Goal: Task Accomplishment & Management: Complete application form

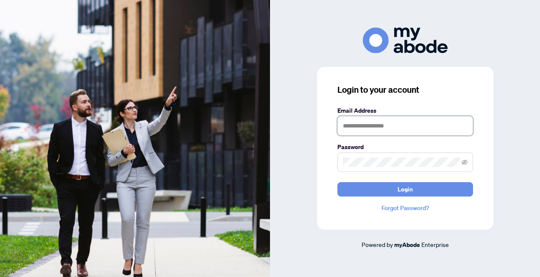
click at [360, 129] on input "text" at bounding box center [405, 125] width 136 height 19
type input "*"
type input "**********"
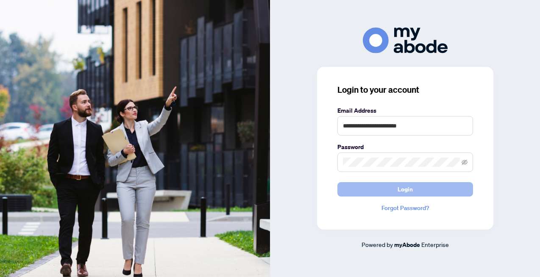
click at [429, 191] on button "Login" at bounding box center [405, 189] width 136 height 14
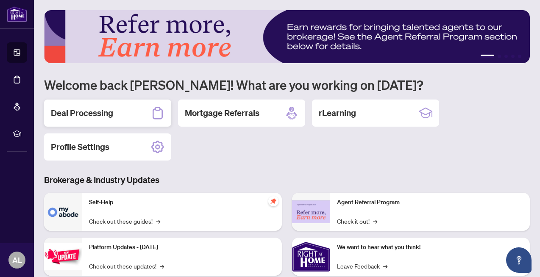
click at [86, 110] on h2 "Deal Processing" at bounding box center [82, 113] width 62 height 12
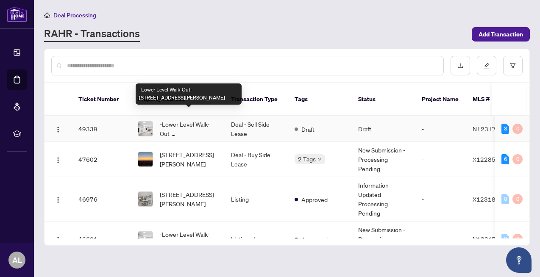
click at [186, 119] on span "-Lower Level Walk-Out-[STREET_ADDRESS][PERSON_NAME]" at bounding box center [189, 128] width 58 height 19
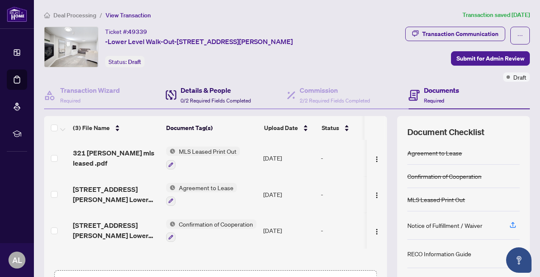
click at [196, 97] on span "0/2 Required Fields Completed" at bounding box center [215, 100] width 70 height 6
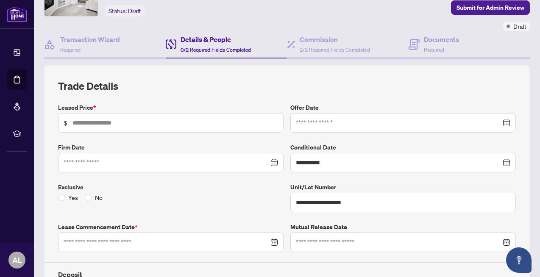
scroll to position [62, 0]
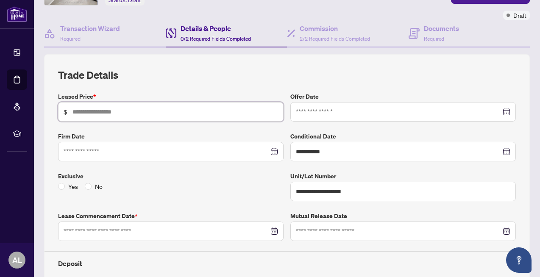
click at [99, 114] on input "text" at bounding box center [174, 111] width 205 height 9
type input "*****"
click at [346, 114] on input at bounding box center [398, 111] width 205 height 9
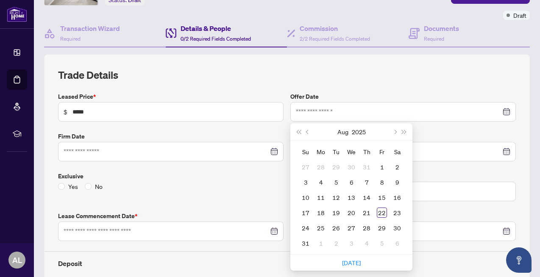
click at [478, 76] on h2 "Trade Details" at bounding box center [286, 75] width 457 height 14
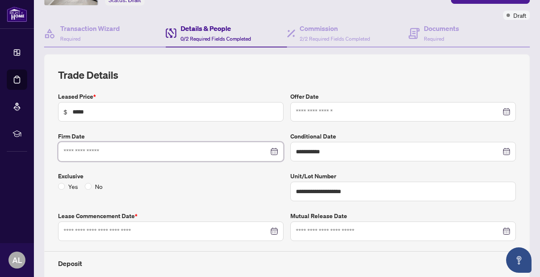
click at [180, 150] on input at bounding box center [166, 151] width 205 height 9
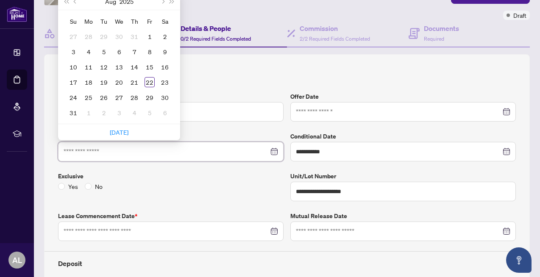
click at [274, 148] on div at bounding box center [171, 151] width 214 height 9
click at [274, 150] on div at bounding box center [171, 151] width 214 height 9
click at [230, 155] on input at bounding box center [166, 151] width 205 height 9
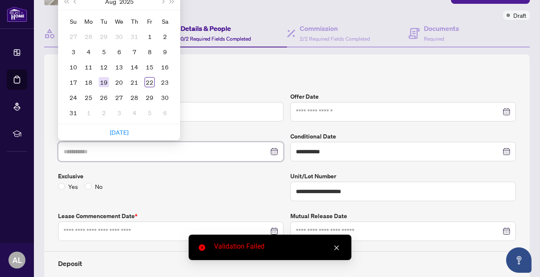
type input "**********"
click at [102, 83] on div "19" at bounding box center [104, 82] width 10 height 10
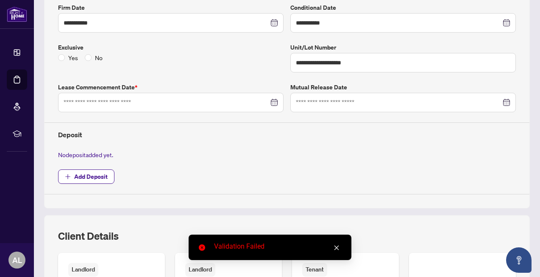
scroll to position [201, 0]
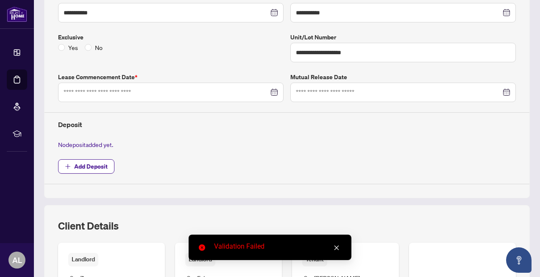
click at [272, 93] on div at bounding box center [171, 92] width 214 height 9
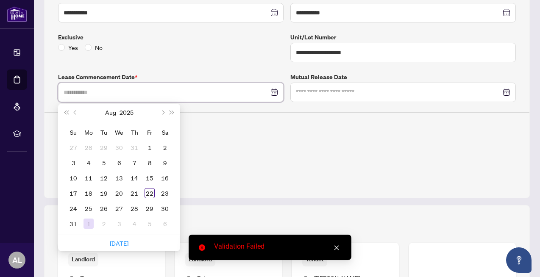
type input "**********"
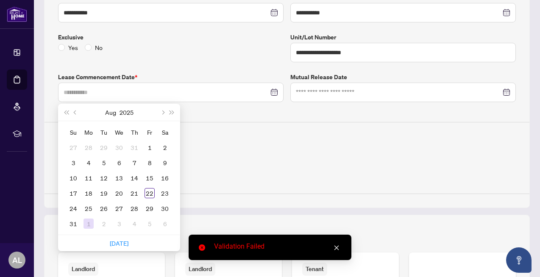
click at [87, 224] on div "1" at bounding box center [88, 224] width 10 height 10
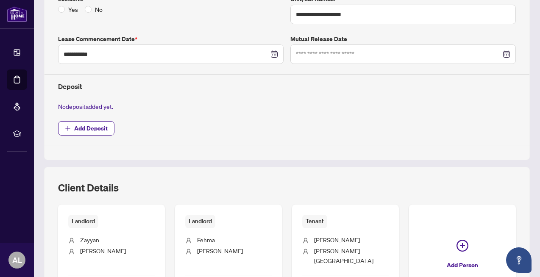
scroll to position [237, 0]
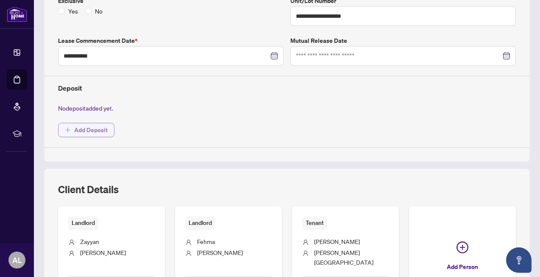
click at [86, 132] on span "Add Deposit" at bounding box center [90, 130] width 33 height 14
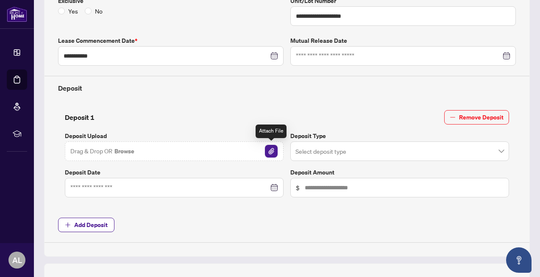
click at [269, 153] on img "button" at bounding box center [271, 151] width 13 height 13
click at [268, 152] on img "button" at bounding box center [271, 151] width 13 height 13
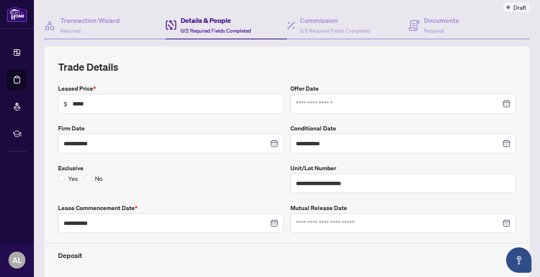
scroll to position [0, 0]
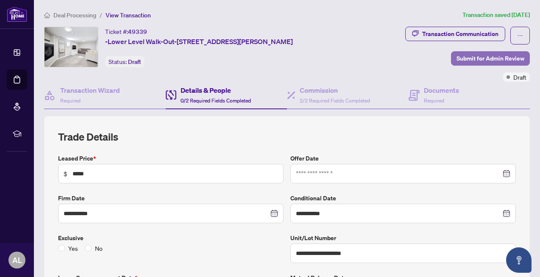
click at [490, 61] on span "Submit for Admin Review" at bounding box center [490, 59] width 68 height 14
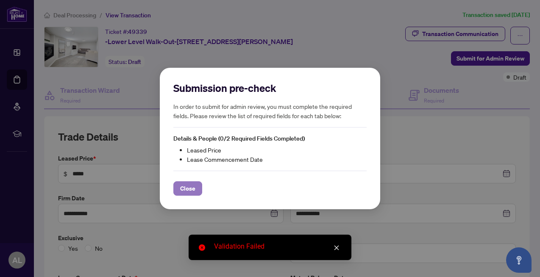
click at [191, 186] on span "Close" at bounding box center [187, 189] width 15 height 14
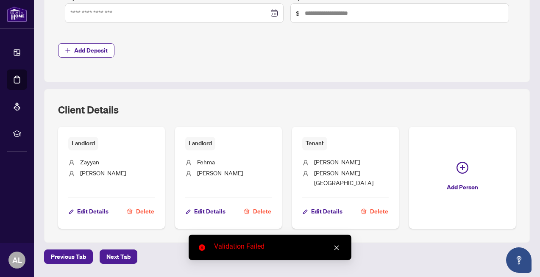
scroll to position [429, 0]
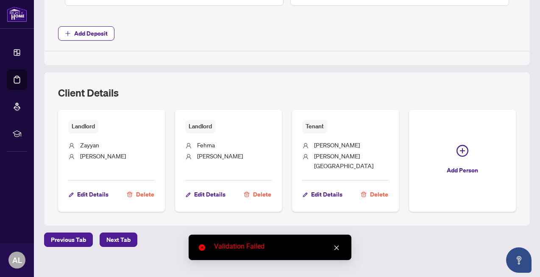
click at [337, 248] on icon "close" at bounding box center [336, 248] width 5 height 5
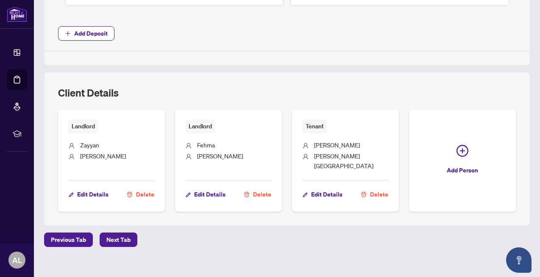
click at [150, 237] on div "Previous Tab Next Tab" at bounding box center [286, 240] width 485 height 14
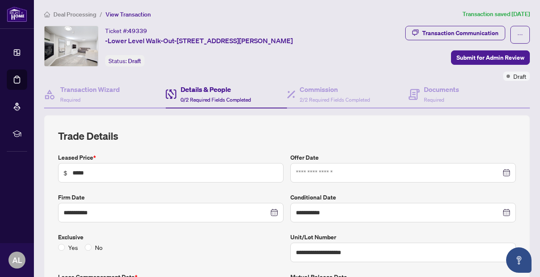
scroll to position [0, 0]
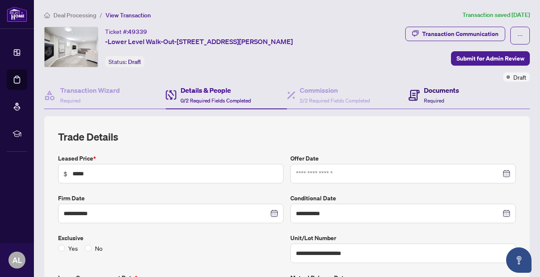
click at [432, 92] on h4 "Documents" at bounding box center [441, 90] width 35 height 10
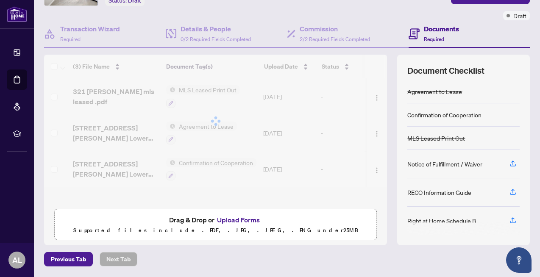
scroll to position [90, 0]
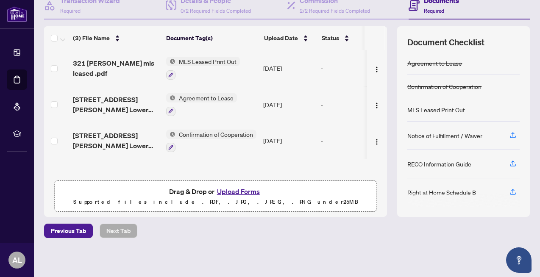
click at [241, 192] on button "Upload Forms" at bounding box center [238, 191] width 48 height 11
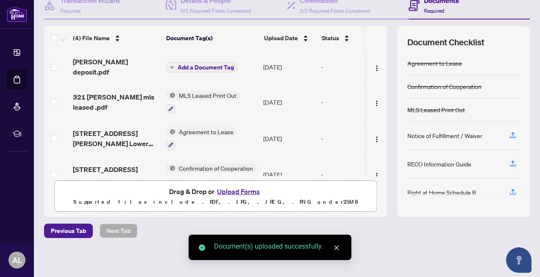
scroll to position [0, 0]
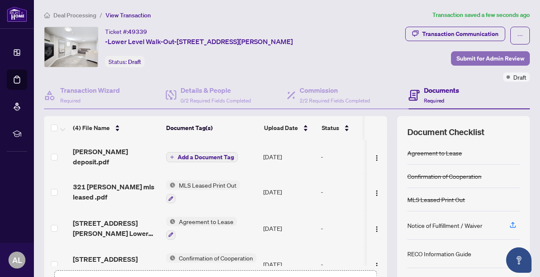
click at [478, 56] on span "Submit for Admin Review" at bounding box center [490, 59] width 68 height 14
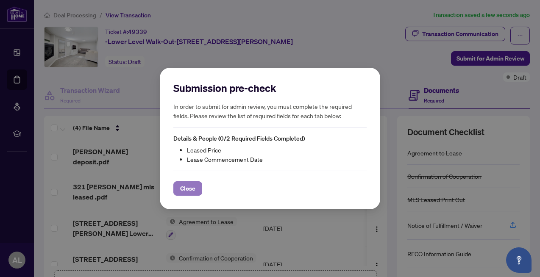
click at [188, 190] on span "Close" at bounding box center [187, 189] width 15 height 14
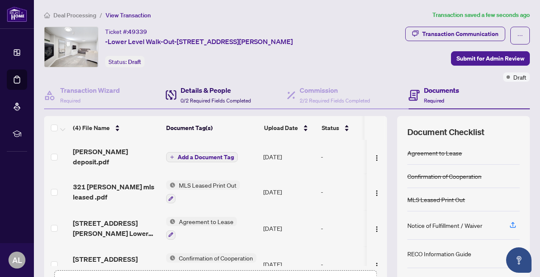
click at [205, 89] on h4 "Details & People" at bounding box center [215, 90] width 70 height 10
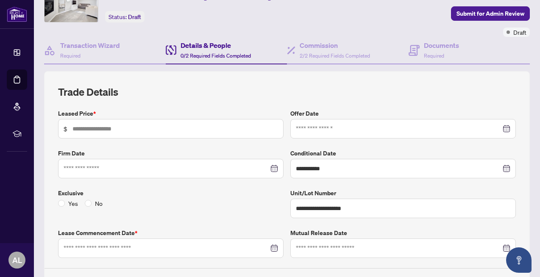
scroll to position [47, 0]
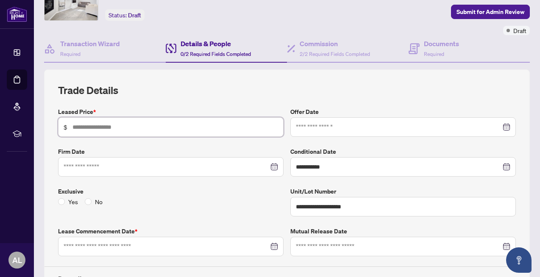
click at [115, 122] on input "text" at bounding box center [174, 126] width 205 height 9
type input "*****"
click at [322, 89] on h2 "Trade Details" at bounding box center [286, 90] width 457 height 14
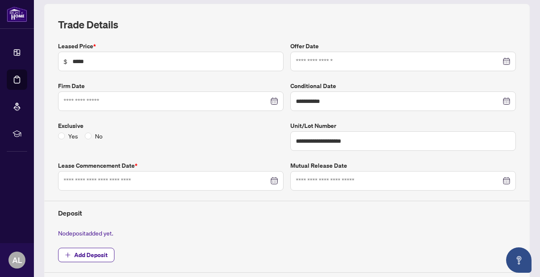
scroll to position [117, 0]
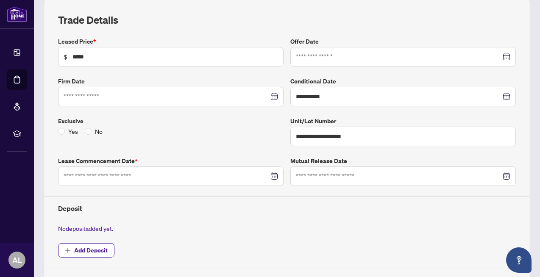
click at [276, 177] on div at bounding box center [171, 176] width 214 height 9
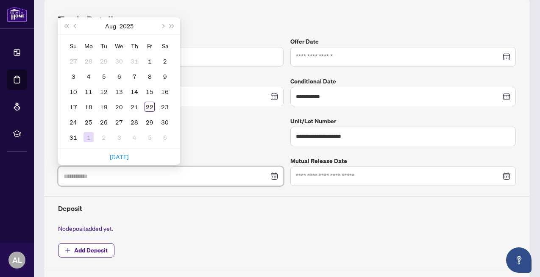
type input "**********"
click at [90, 135] on div "1" at bounding box center [88, 137] width 10 height 10
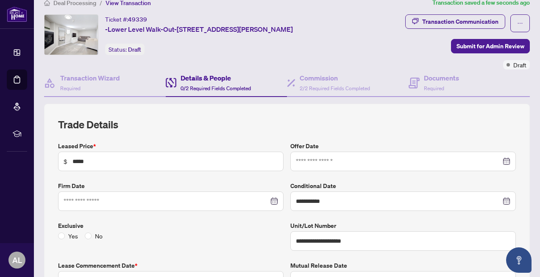
scroll to position [0, 0]
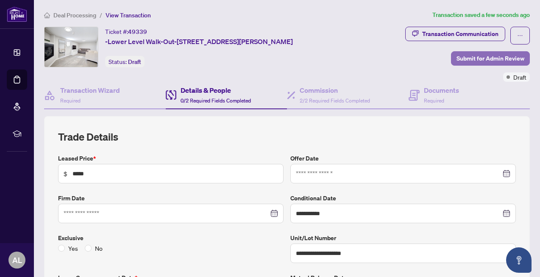
click at [456, 60] on button "Submit for Admin Review" at bounding box center [490, 58] width 79 height 14
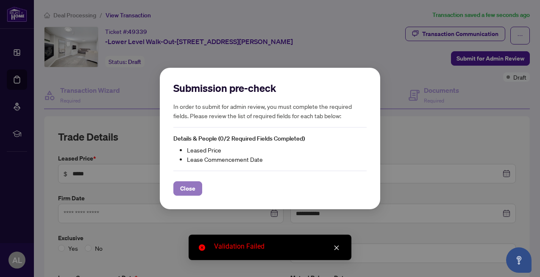
click at [190, 188] on span "Close" at bounding box center [187, 189] width 15 height 14
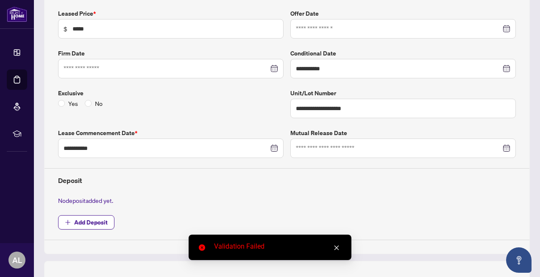
click at [193, 125] on div "**********" at bounding box center [287, 124] width 464 height 231
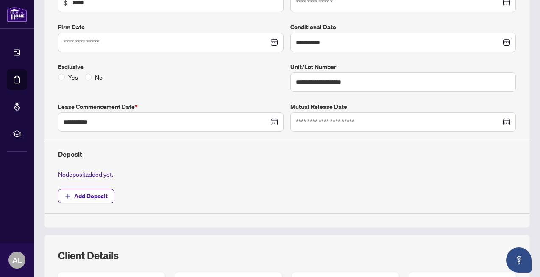
scroll to position [143, 0]
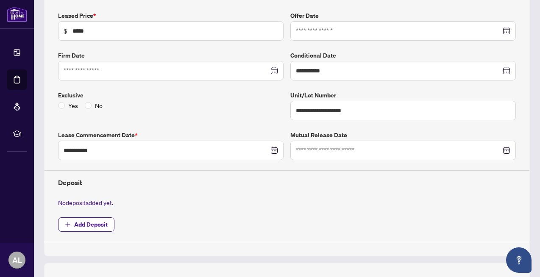
click at [83, 105] on div "Yes No" at bounding box center [82, 105] width 48 height 9
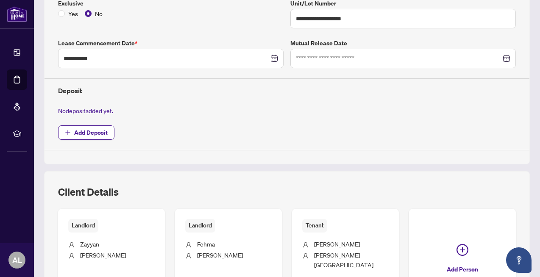
scroll to position [0, 0]
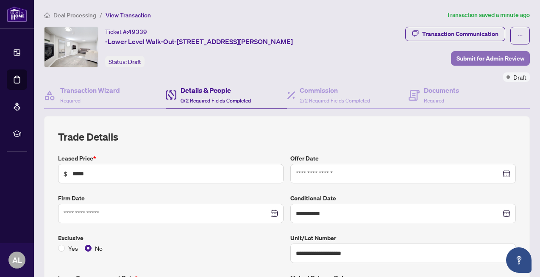
click at [488, 53] on span "Submit for Admin Review" at bounding box center [490, 59] width 68 height 14
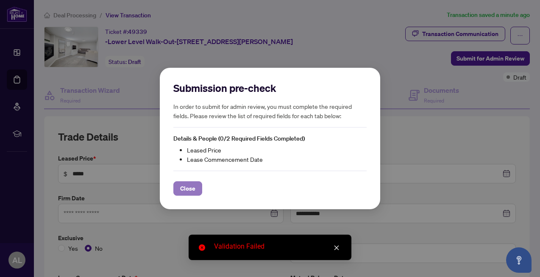
click at [185, 191] on span "Close" at bounding box center [187, 189] width 15 height 14
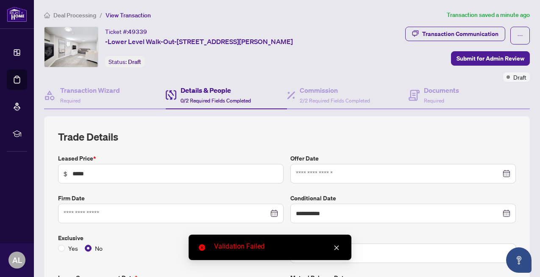
click at [222, 144] on div "**********" at bounding box center [286, 257] width 457 height 255
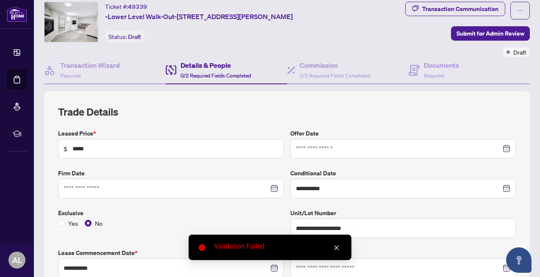
scroll to position [30, 0]
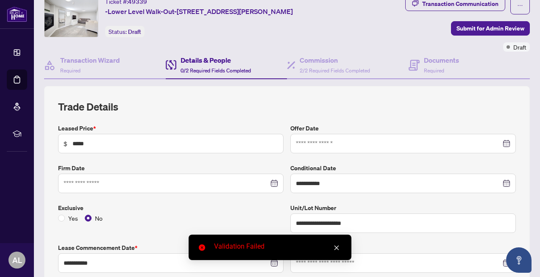
click at [224, 245] on div "Validation Failed" at bounding box center [277, 246] width 127 height 10
click at [203, 247] on icon "close-circle" at bounding box center [202, 247] width 6 height 6
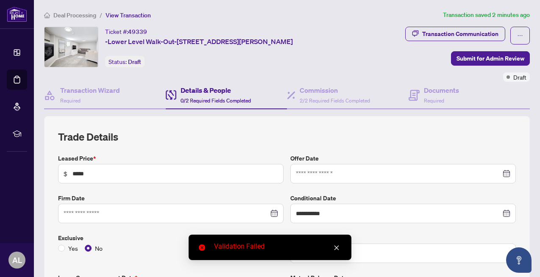
drag, startPoint x: 106, startPoint y: 31, endPoint x: 346, endPoint y: 41, distance: 240.4
click at [346, 42] on div "Ticket #: 49339 -Lower Level Walk-Out-[STREET_ADDRESS][PERSON_NAME] Status: Dra…" at bounding box center [195, 47] width 303 height 41
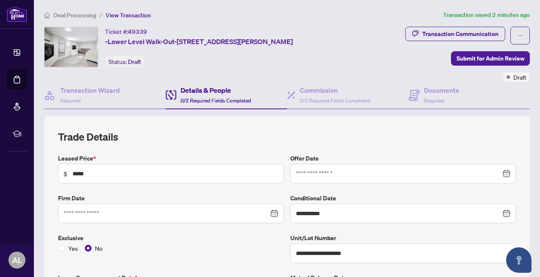
copy div "Ticket #: 49339 -Lower Level Walk-Out-[STREET_ADDRESS][PERSON_NAME]"
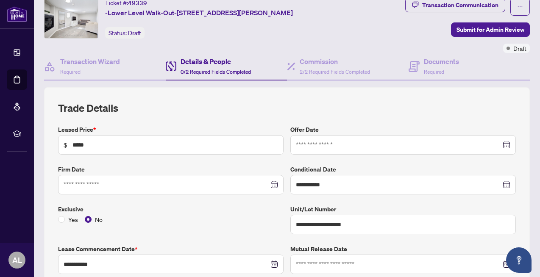
scroll to position [33, 0]
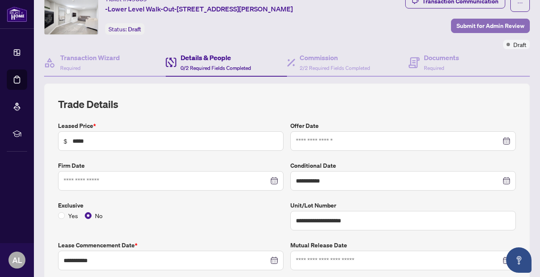
click at [484, 28] on span "Submit for Admin Review" at bounding box center [490, 26] width 68 height 14
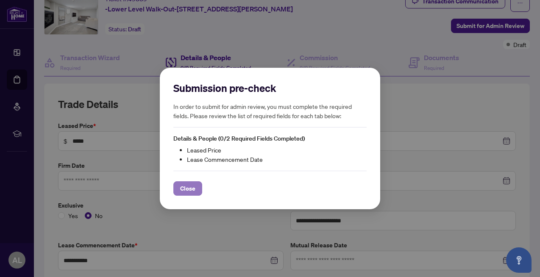
click at [191, 188] on span "Close" at bounding box center [187, 189] width 15 height 14
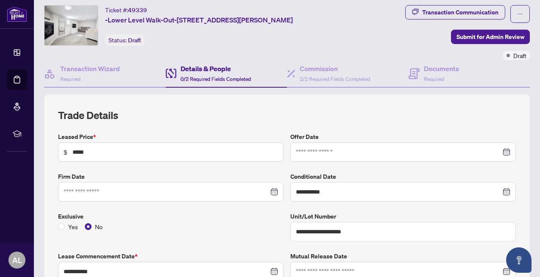
scroll to position [0, 0]
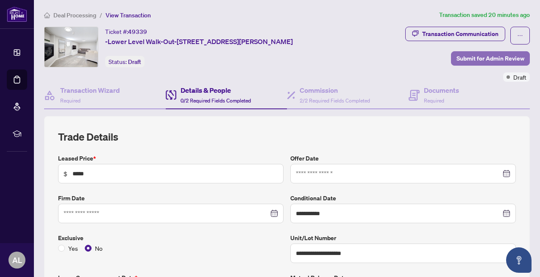
click at [476, 60] on span "Submit for Admin Review" at bounding box center [490, 59] width 68 height 14
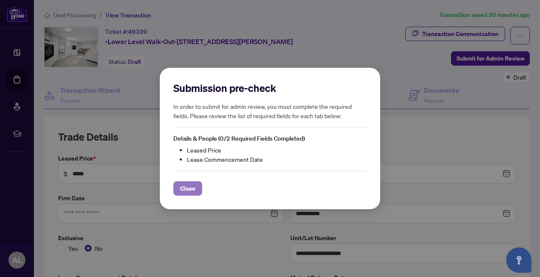
click at [189, 193] on span "Close" at bounding box center [187, 189] width 15 height 14
